Goal: Information Seeking & Learning: Learn about a topic

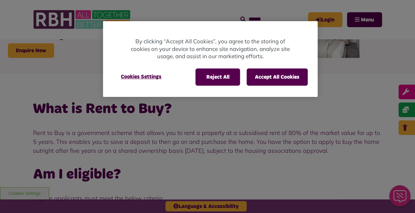
scroll to position [85, 0]
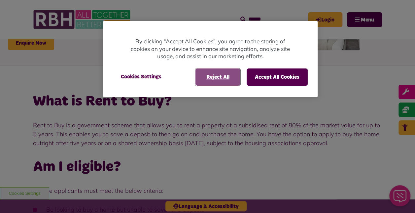
click at [214, 84] on button "Reject All" at bounding box center [218, 76] width 45 height 17
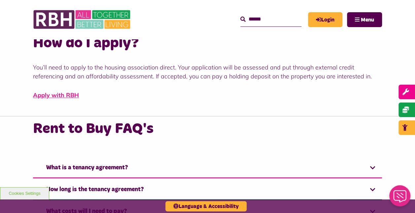
scroll to position [384, 0]
click at [38, 98] on link "Apply with RBH" at bounding box center [56, 95] width 46 height 8
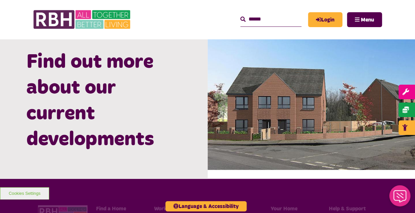
scroll to position [687, 0]
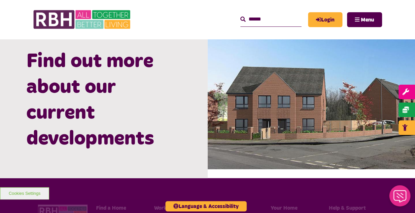
click at [285, 118] on img at bounding box center [312, 100] width 208 height 138
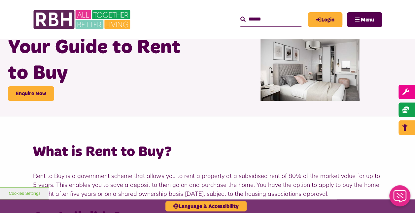
scroll to position [0, 0]
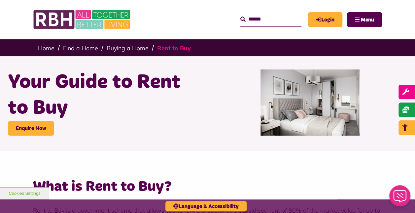
click at [177, 48] on link "Rent to Buy" at bounding box center [174, 48] width 34 height 8
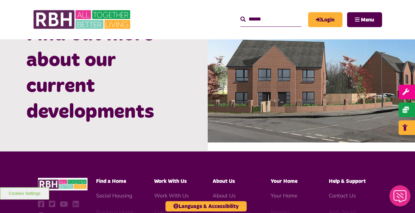
scroll to position [725, 0]
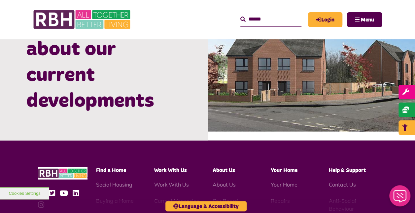
click at [281, 80] on img at bounding box center [312, 62] width 208 height 138
click at [275, 108] on img at bounding box center [312, 62] width 208 height 138
click at [291, 96] on img at bounding box center [312, 62] width 208 height 138
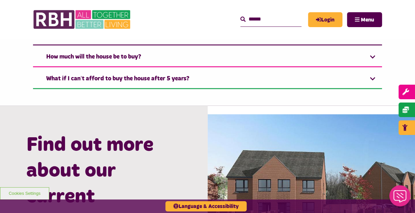
scroll to position [599, 0]
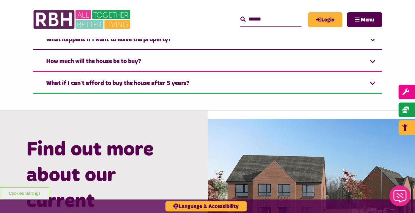
click at [183, 141] on div "Find out more about our current developments" at bounding box center [104, 188] width 208 height 156
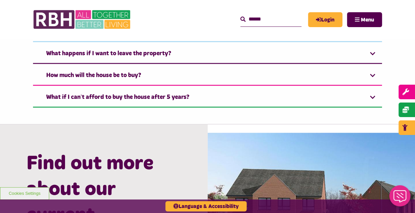
scroll to position [578, 0]
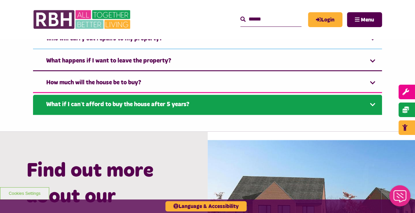
click at [120, 109] on link "What if I can’t afford to buy the house after 5 years?" at bounding box center [207, 104] width 349 height 20
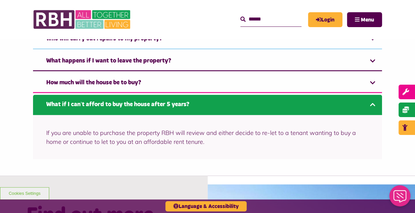
click at [198, 143] on p "If you are unable to purchase the property RBH will review and either decide to…" at bounding box center [207, 137] width 323 height 18
click at [202, 143] on p "If you are unable to purchase the property RBH will review and either decide to…" at bounding box center [207, 137] width 323 height 18
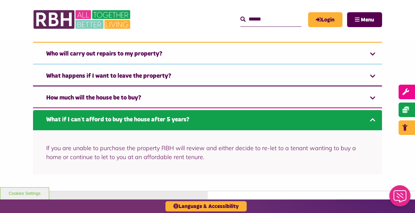
scroll to position [564, 0]
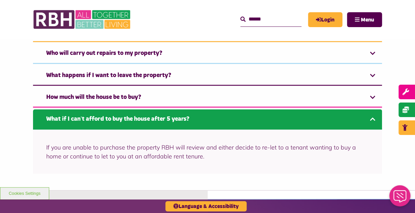
click at [200, 125] on link "What if I can’t afford to buy the house after 5 years?" at bounding box center [207, 119] width 349 height 20
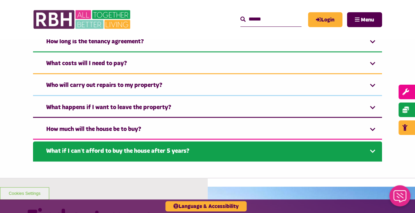
scroll to position [530, 0]
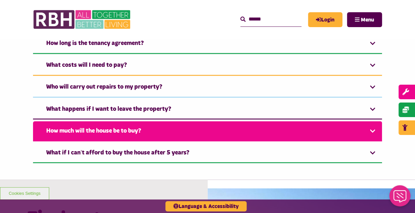
click at [150, 133] on link "How much will the house be to buy?" at bounding box center [207, 131] width 349 height 20
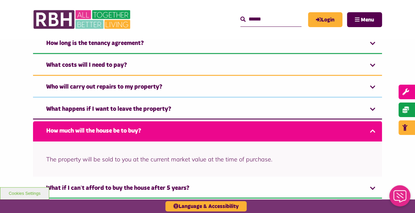
click at [179, 127] on link "How much will the house be to buy?" at bounding box center [207, 131] width 349 height 20
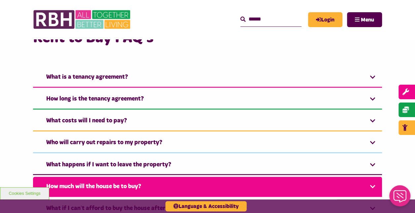
scroll to position [472, 0]
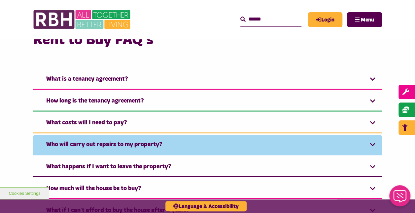
click at [155, 145] on link "Who will carry out repairs to my property?" at bounding box center [207, 145] width 349 height 20
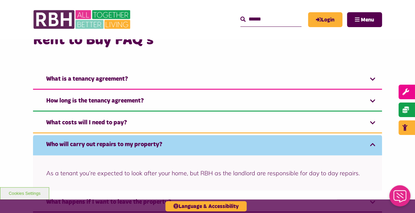
click at [244, 145] on link "Who will carry out repairs to my property?" at bounding box center [207, 145] width 349 height 20
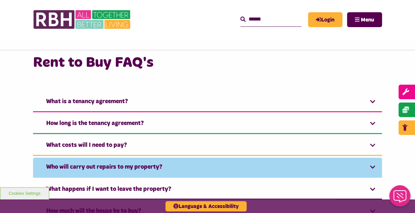
scroll to position [449, 0]
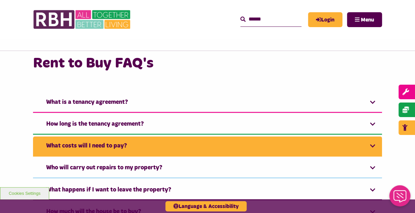
click at [110, 149] on link "What costs will I need to pay?" at bounding box center [207, 146] width 349 height 20
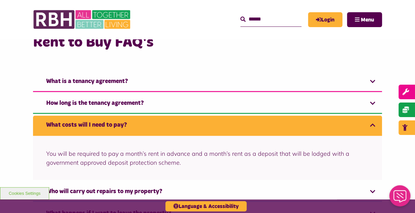
scroll to position [470, 0]
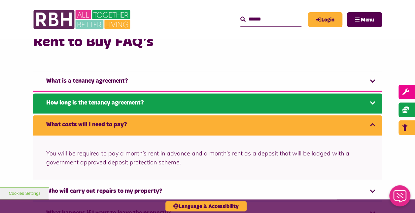
click at [132, 100] on link "How long is the tenancy agreement?" at bounding box center [207, 103] width 349 height 20
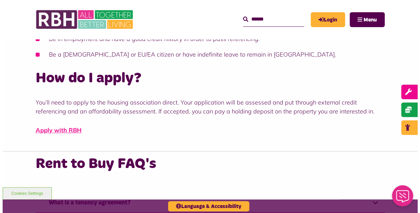
scroll to position [347, 0]
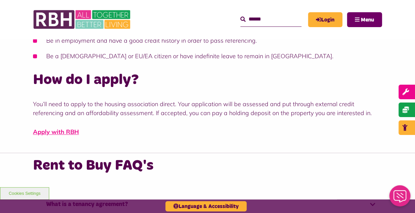
click at [356, 24] on button "Menu" at bounding box center [364, 19] width 35 height 15
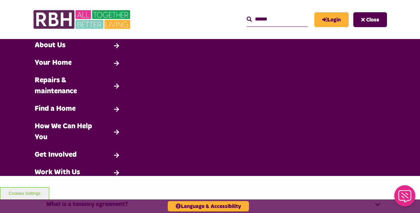
scroll to position [0, 0]
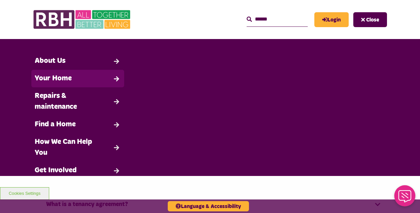
click at [70, 83] on link "Your Home" at bounding box center [77, 79] width 93 height 18
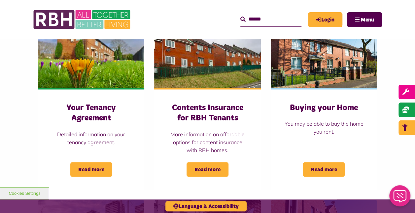
scroll to position [559, 0]
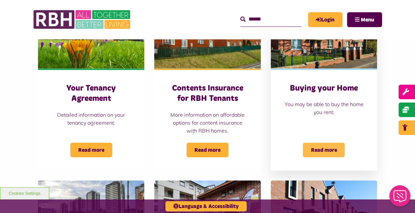
click at [315, 152] on span "Read more" at bounding box center [324, 149] width 42 height 15
